Goal: Use online tool/utility: Utilize a website feature to perform a specific function

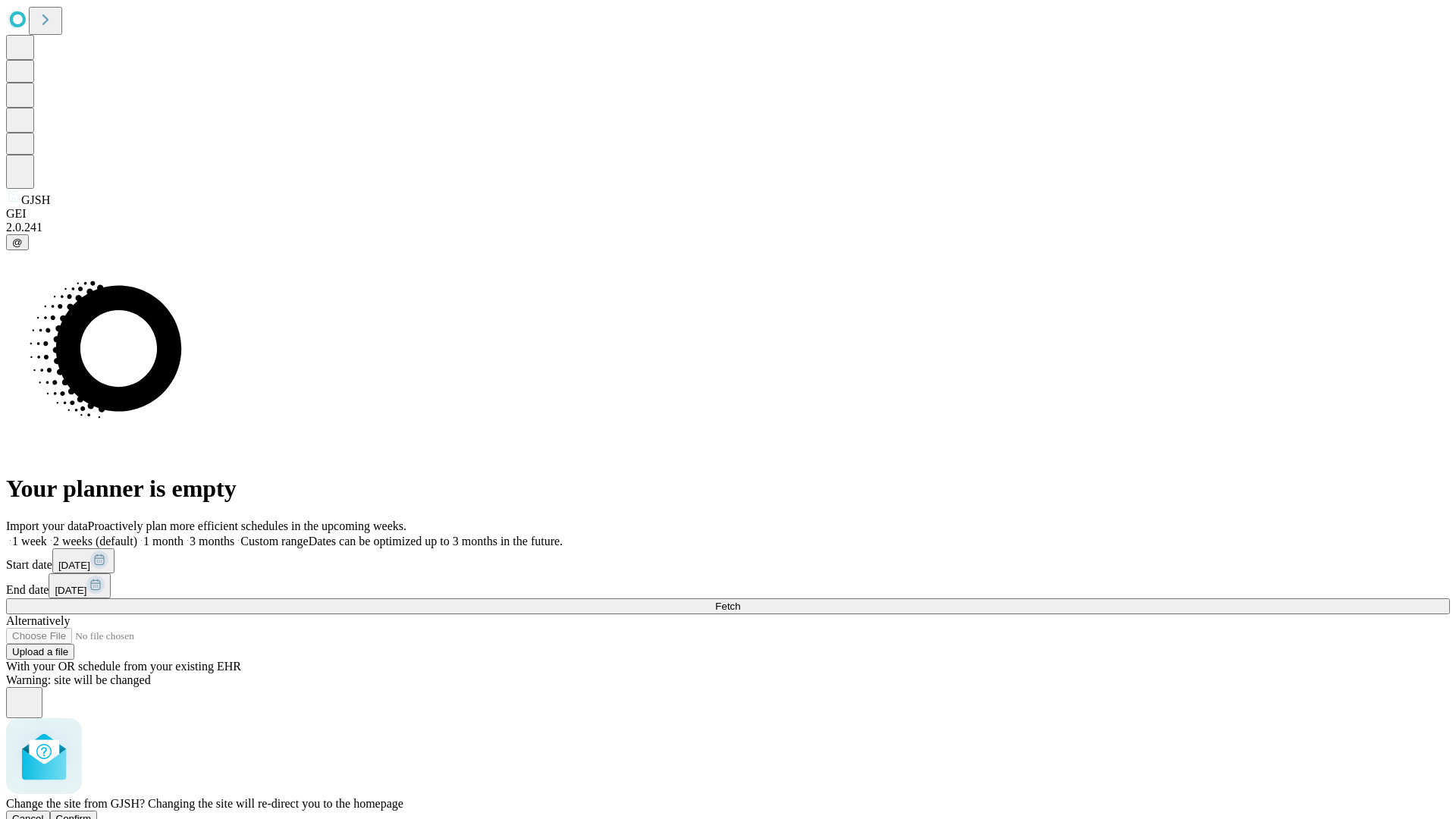
click at [91, 813] on span "Confirm" at bounding box center [73, 819] width 35 height 11
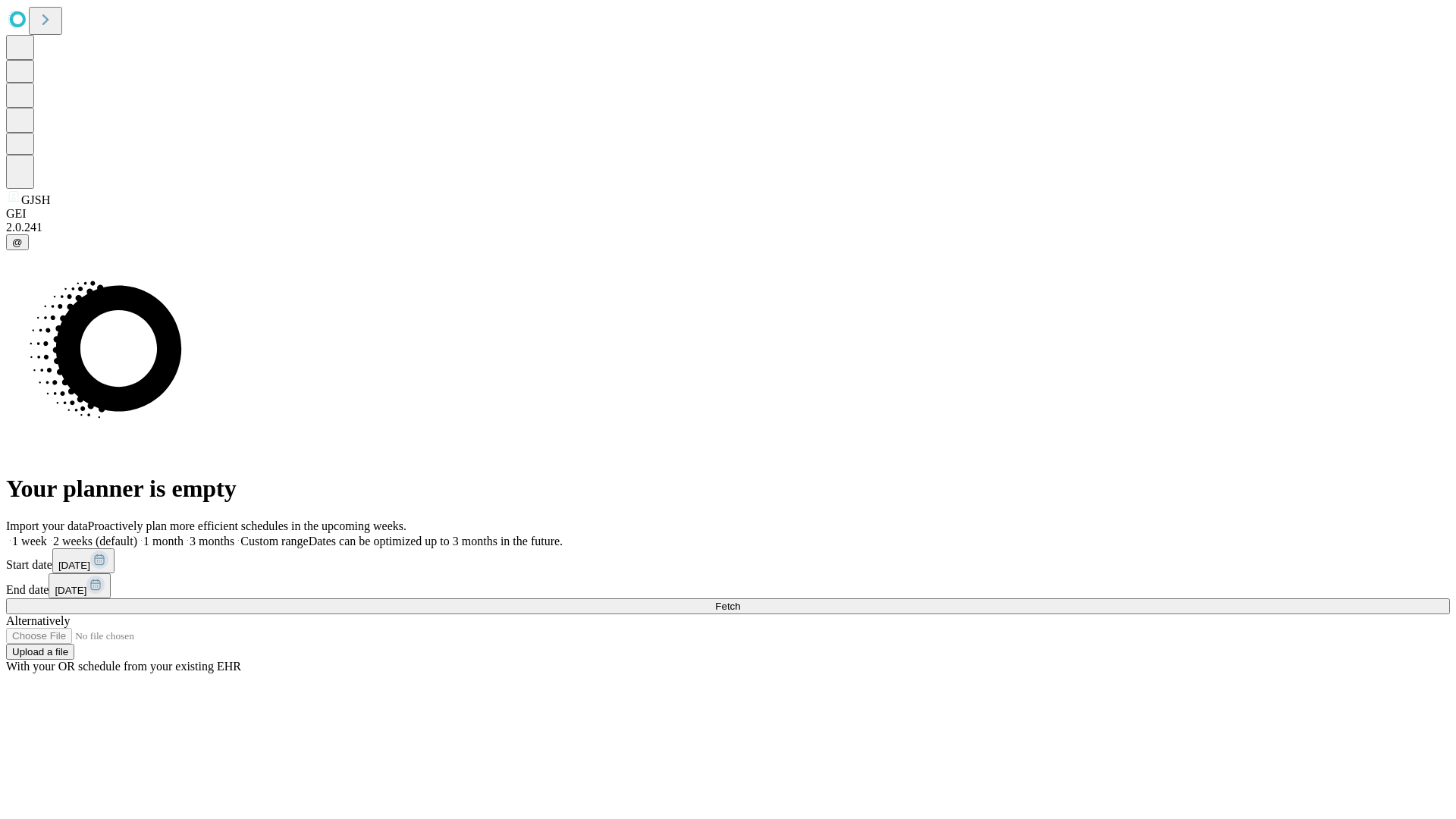
click at [184, 535] on label "1 month" at bounding box center [160, 541] width 47 height 13
click at [740, 600] on span "Fetch" at bounding box center [728, 606] width 25 height 11
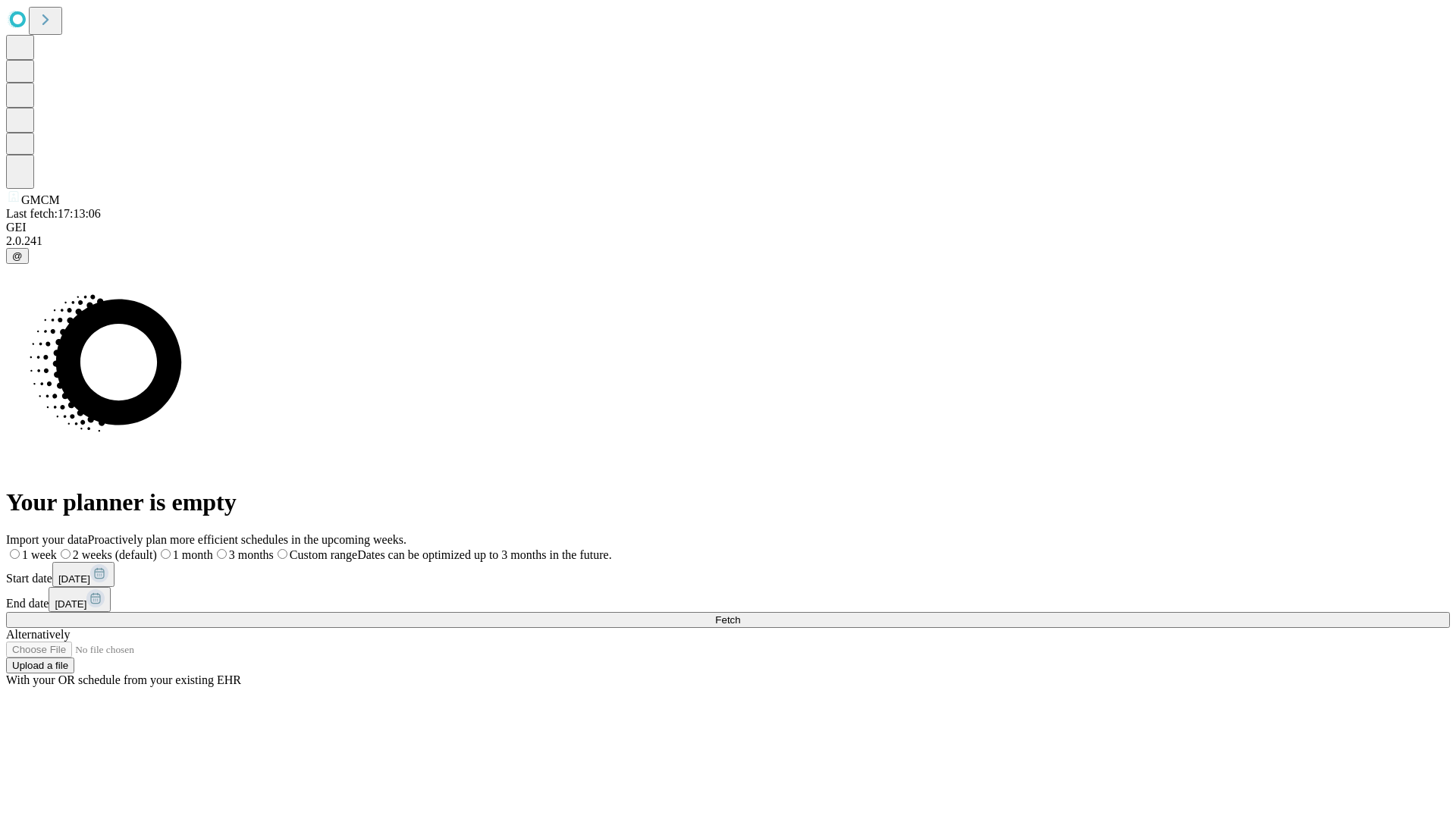
click at [213, 548] on label "1 month" at bounding box center [185, 555] width 56 height 13
click at [740, 615] on span "Fetch" at bounding box center [728, 620] width 25 height 11
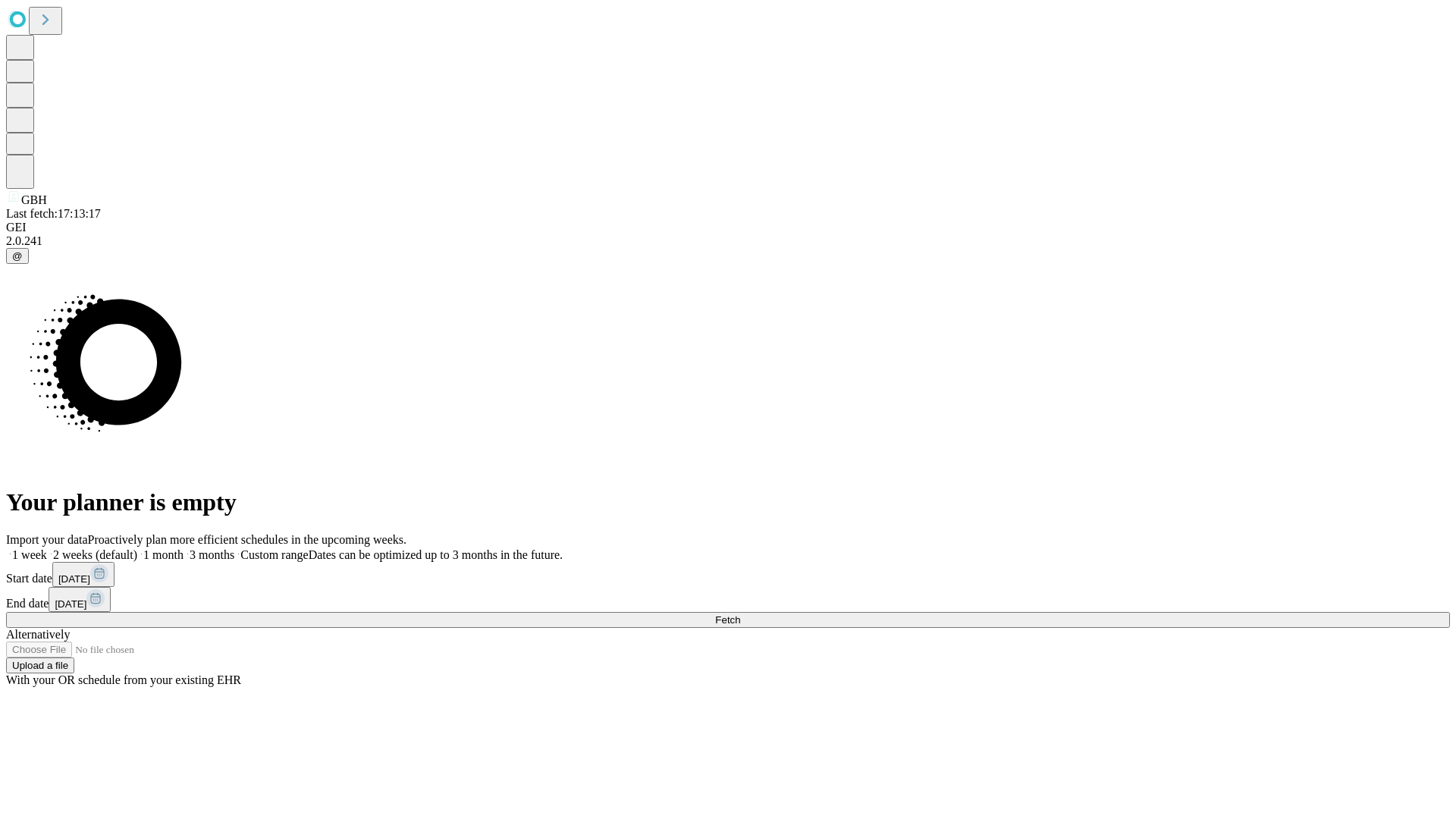
click at [184, 548] on label "1 month" at bounding box center [160, 555] width 47 height 13
click at [740, 615] on span "Fetch" at bounding box center [728, 620] width 25 height 11
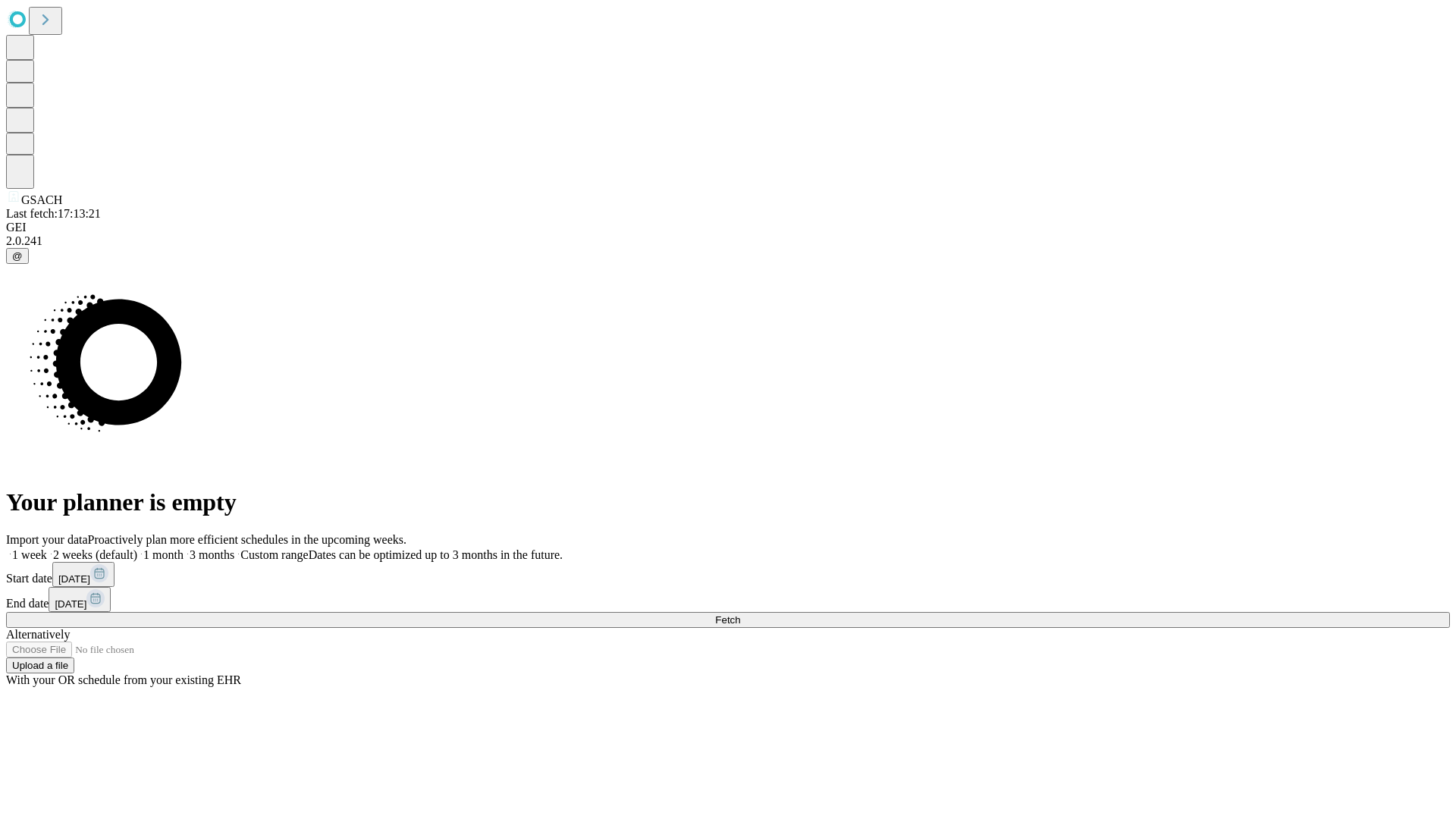
click at [184, 548] on label "1 month" at bounding box center [160, 555] width 47 height 13
click at [740, 615] on span "Fetch" at bounding box center [728, 620] width 25 height 11
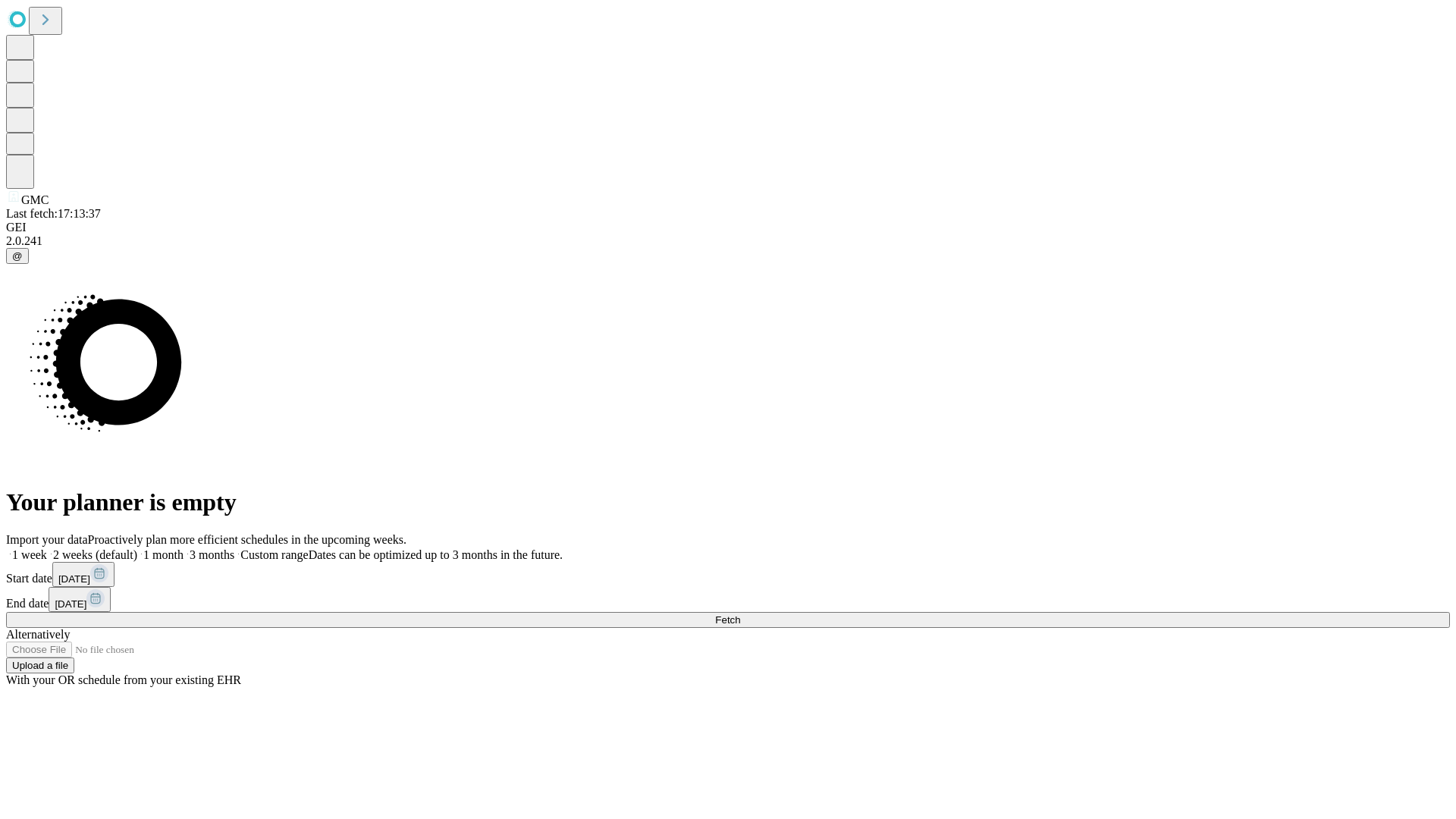
click at [184, 548] on label "1 month" at bounding box center [160, 555] width 47 height 13
click at [740, 615] on span "Fetch" at bounding box center [728, 620] width 25 height 11
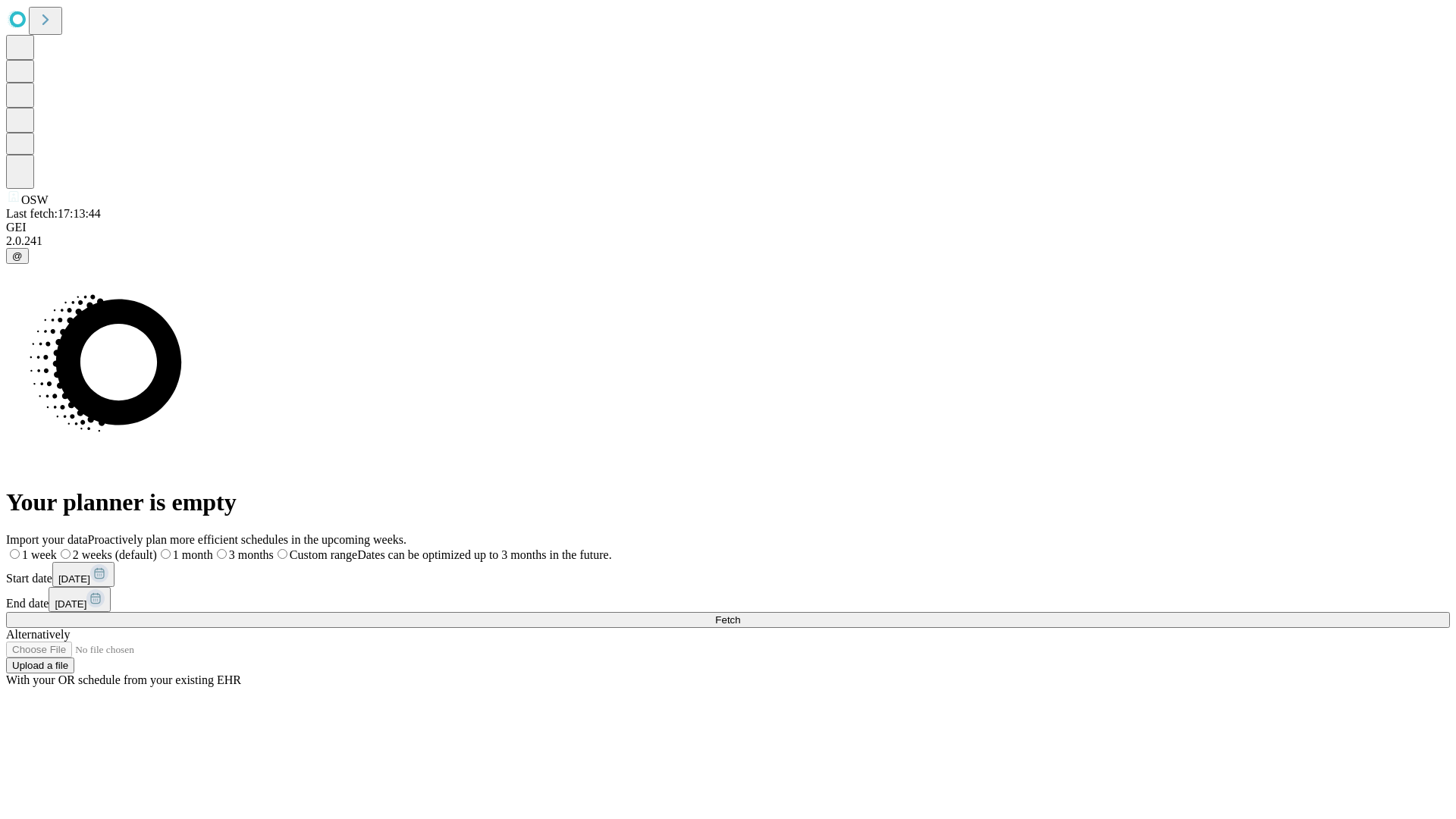
click at [213, 548] on label "1 month" at bounding box center [185, 555] width 56 height 13
click at [740, 615] on span "Fetch" at bounding box center [728, 620] width 25 height 11
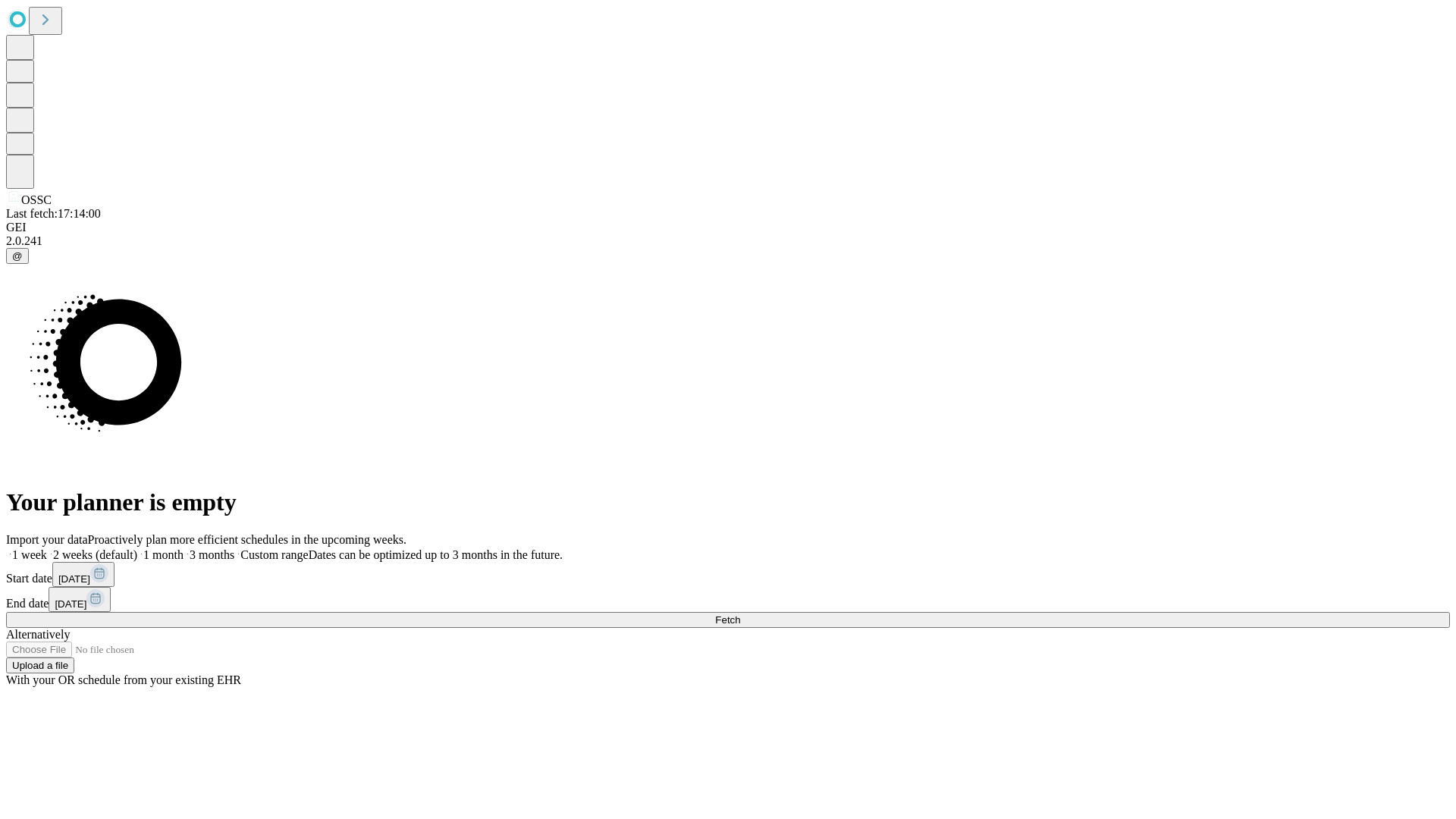
click at [184, 548] on label "1 month" at bounding box center [160, 555] width 47 height 13
click at [740, 615] on span "Fetch" at bounding box center [728, 620] width 25 height 11
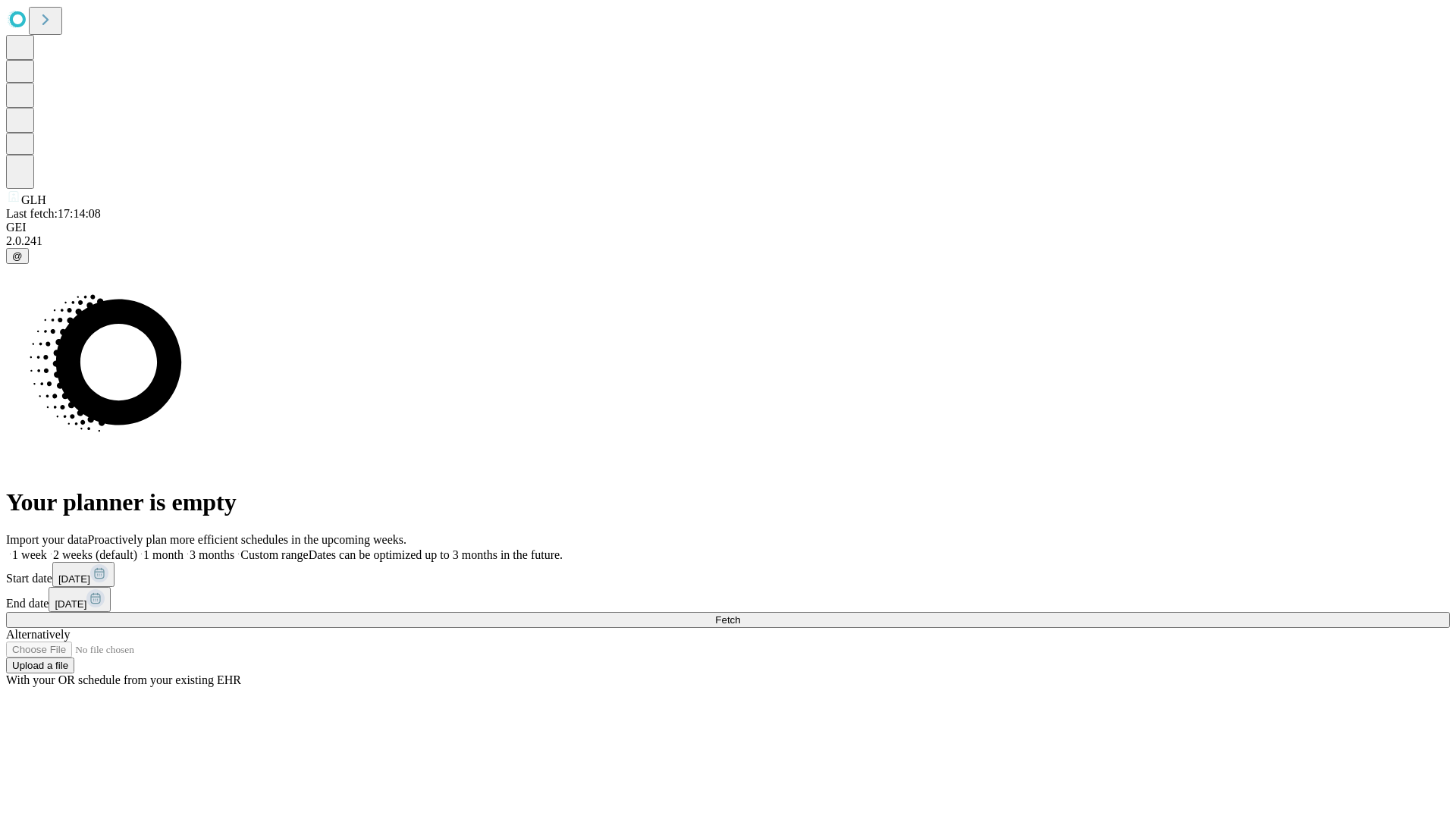
click at [184, 548] on label "1 month" at bounding box center [160, 555] width 47 height 13
click at [740, 615] on span "Fetch" at bounding box center [728, 620] width 25 height 11
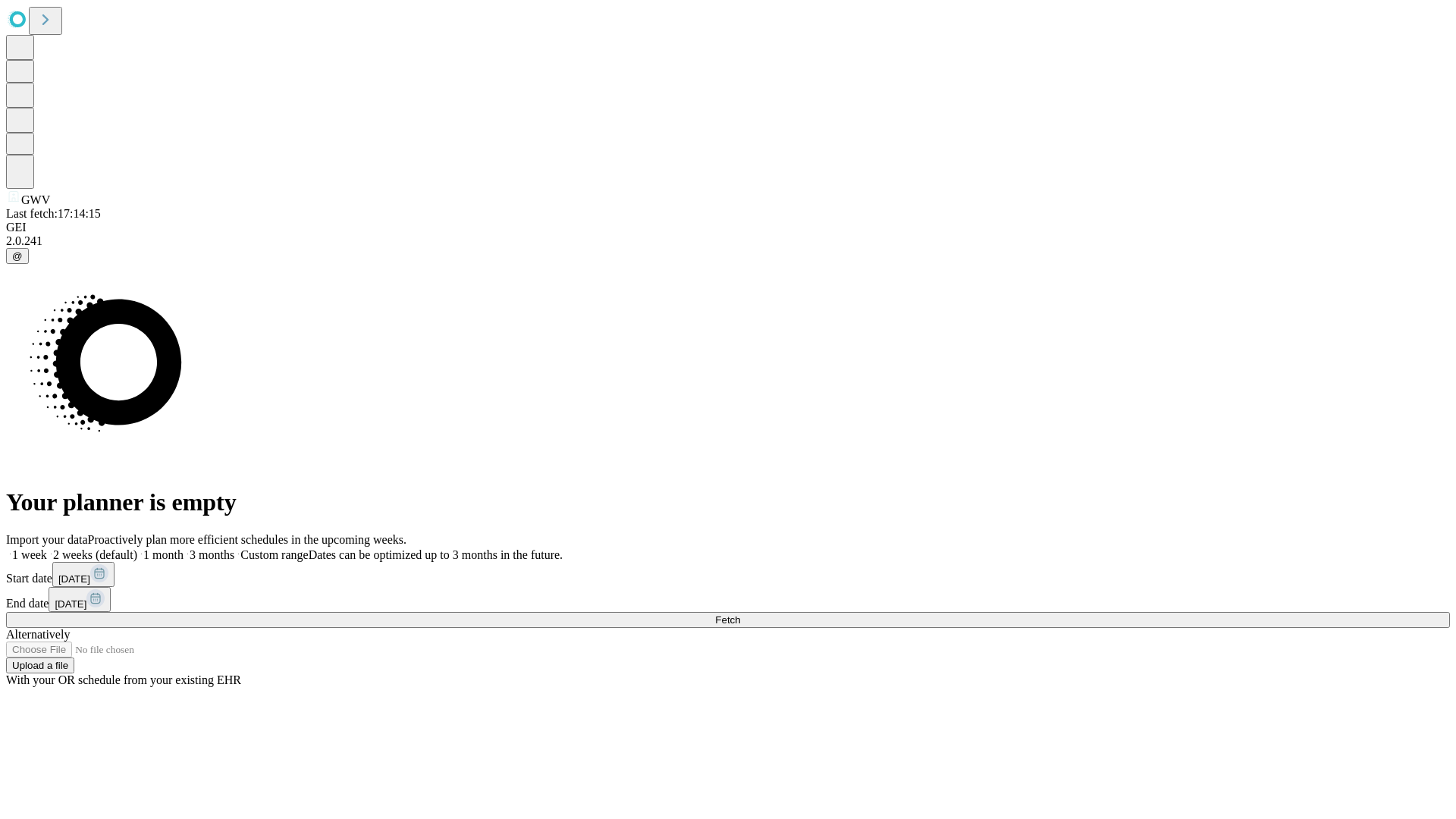
click at [184, 548] on label "1 month" at bounding box center [160, 555] width 47 height 13
click at [740, 615] on span "Fetch" at bounding box center [728, 620] width 25 height 11
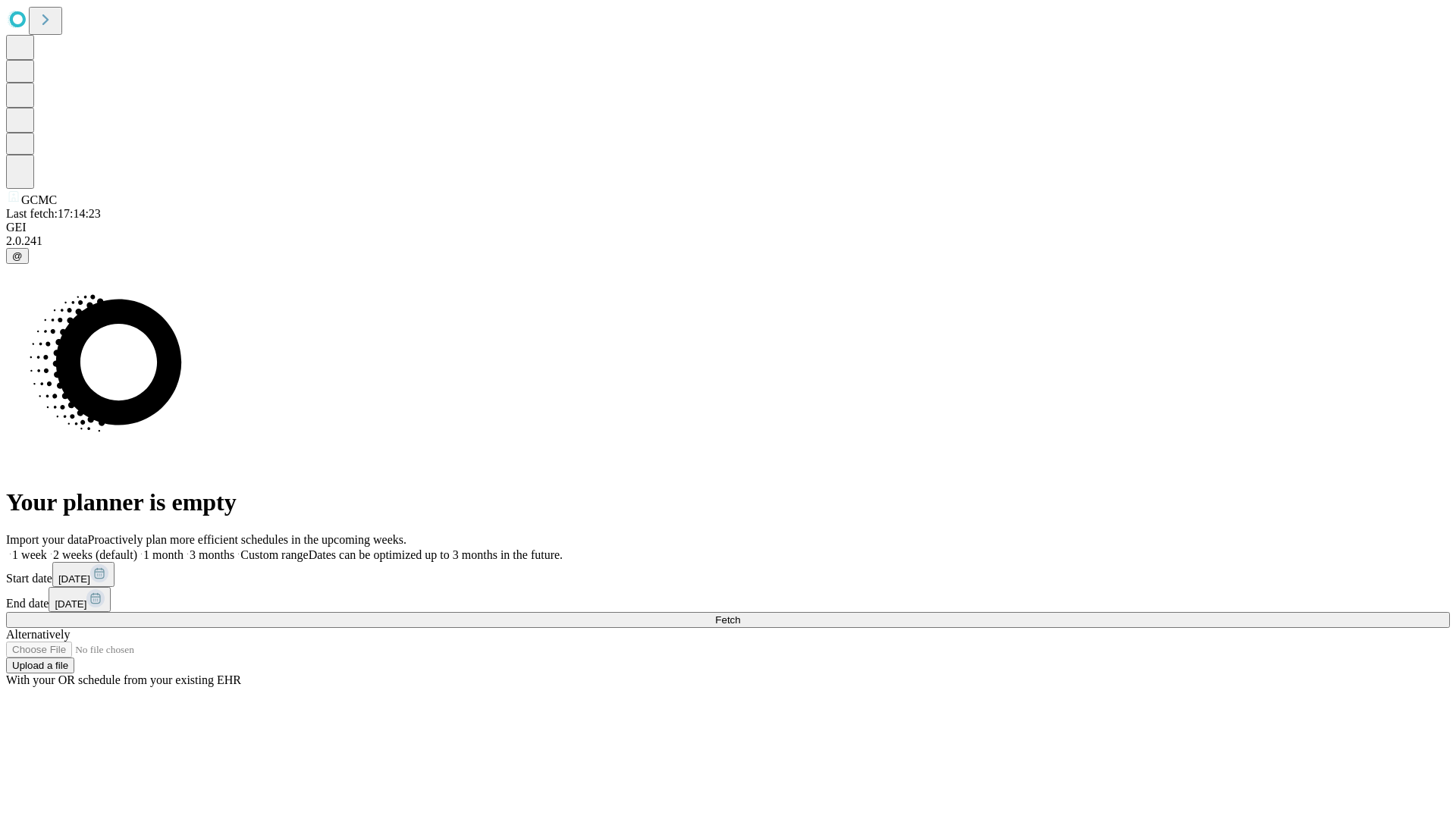
click at [184, 548] on label "1 month" at bounding box center [160, 555] width 47 height 13
click at [740, 615] on span "Fetch" at bounding box center [728, 620] width 25 height 11
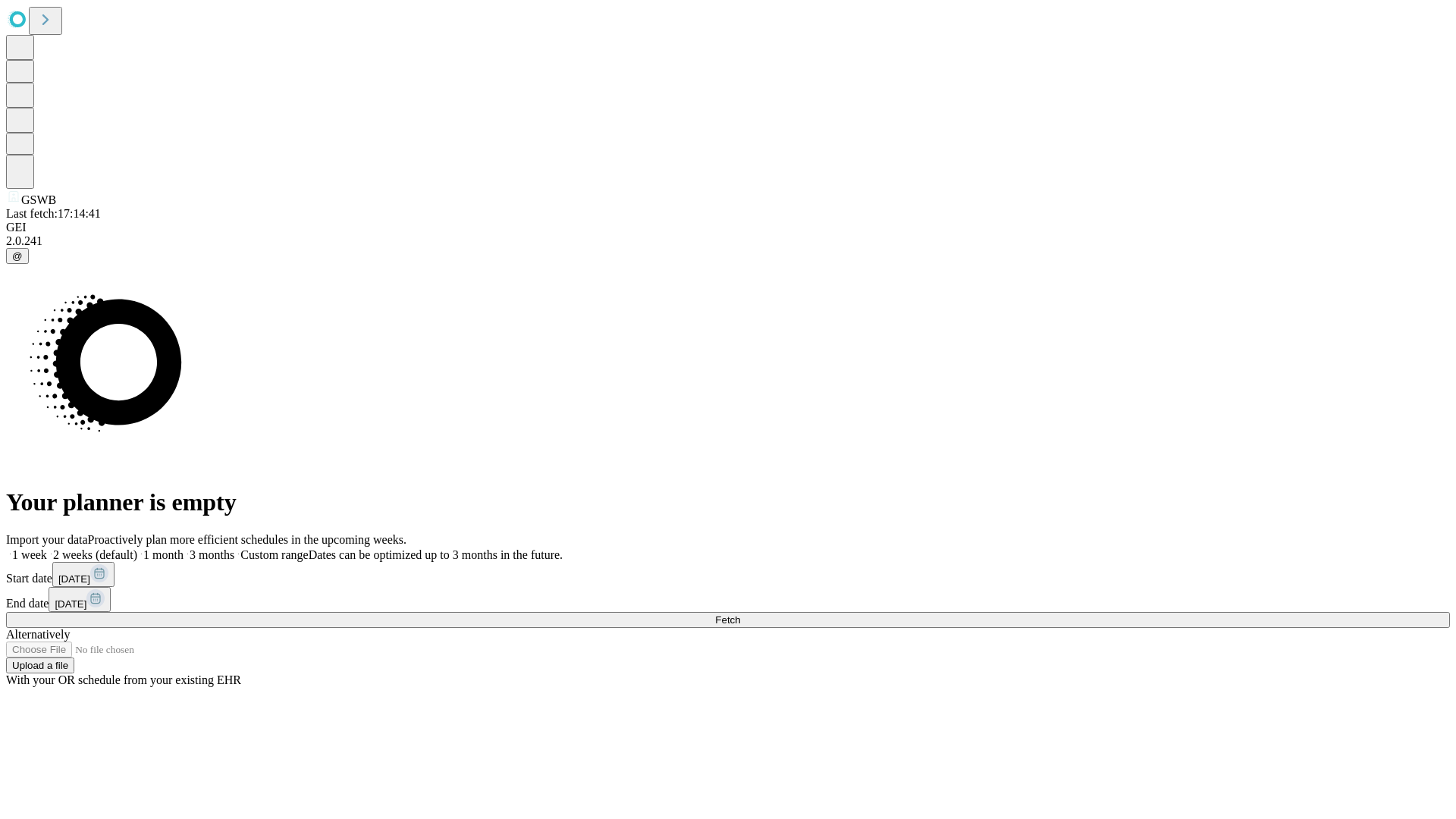
click at [184, 548] on label "1 month" at bounding box center [160, 555] width 47 height 13
click at [740, 615] on span "Fetch" at bounding box center [728, 620] width 25 height 11
